Goal: Go to known website: Access a specific website the user already knows

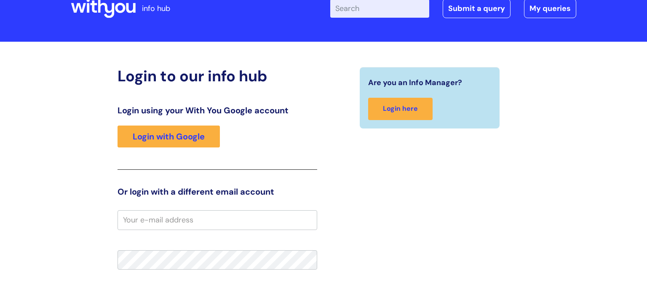
scroll to position [25, 0]
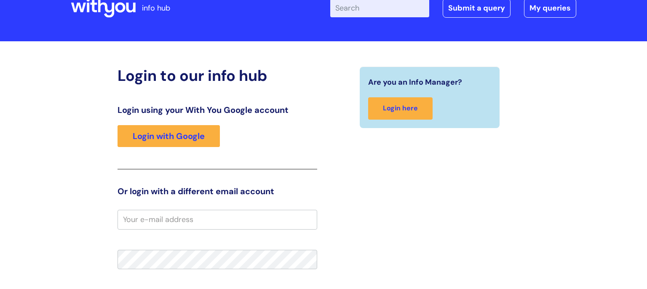
drag, startPoint x: 123, startPoint y: 220, endPoint x: 219, endPoint y: 226, distance: 96.2
click at [125, 219] on input "email" at bounding box center [217, 219] width 200 height 19
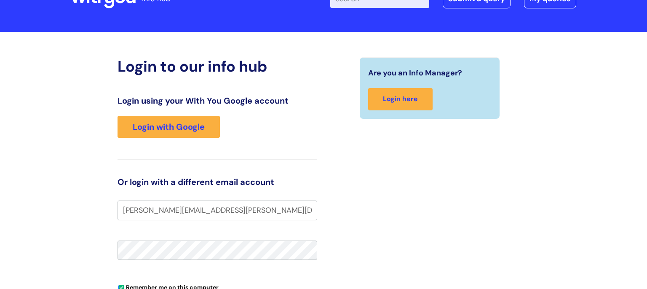
scroll to position [35, 0]
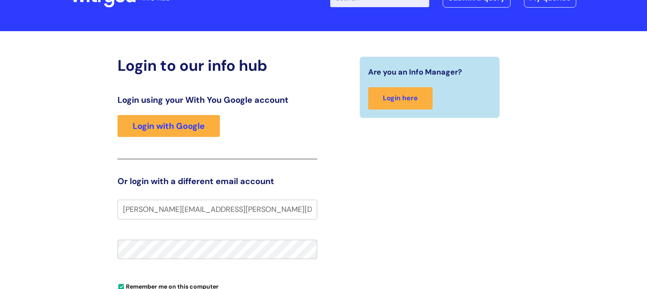
type input "alex.smith@wearewithyou.org.uk"
click at [59, 258] on div "Login to our info hub Login using your With You Google account Login with Googl…" at bounding box center [323, 231] width 647 height 400
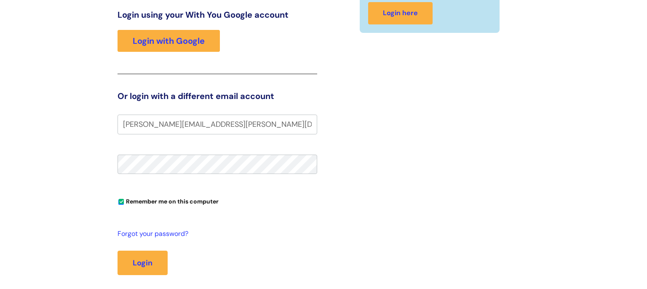
scroll to position [126, 0]
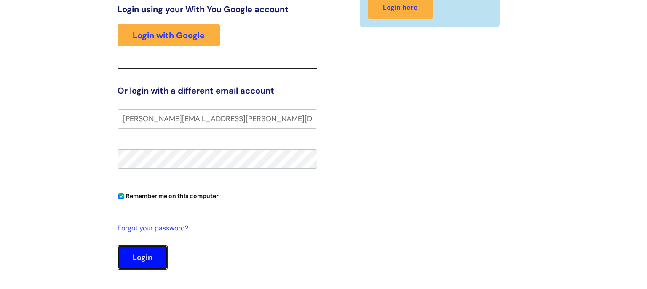
click at [147, 265] on button "Login" at bounding box center [142, 257] width 50 height 24
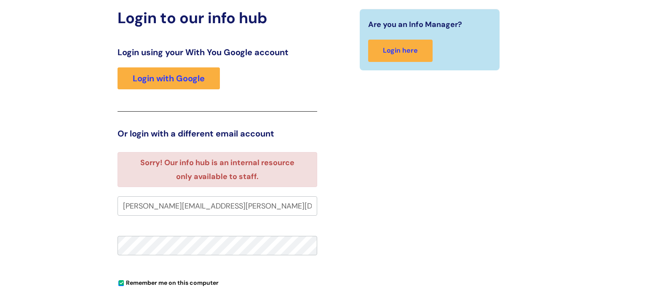
scroll to position [82, 0]
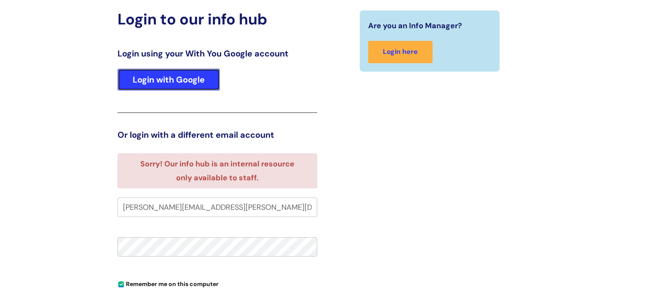
click at [168, 84] on link "Login with Google" at bounding box center [168, 80] width 102 height 22
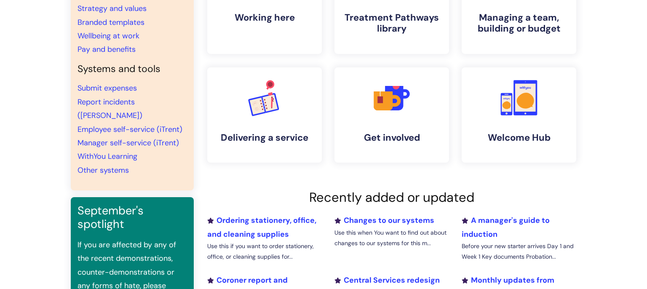
scroll to position [123, 0]
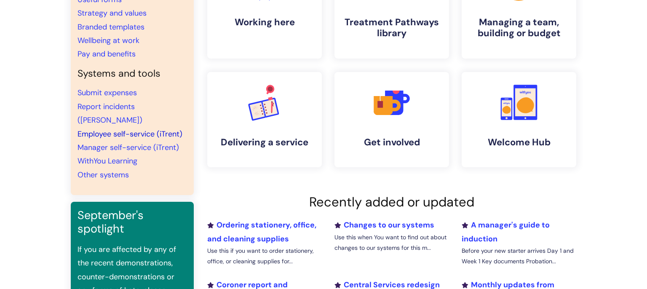
click at [137, 129] on link "Employee self-service (iTrent)" at bounding box center [129, 134] width 105 height 10
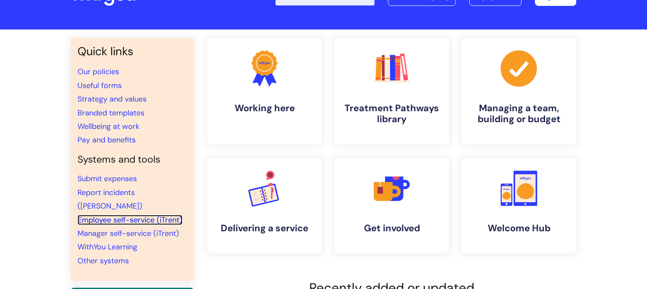
scroll to position [0, 0]
